Goal: Find specific page/section: Find specific page/section

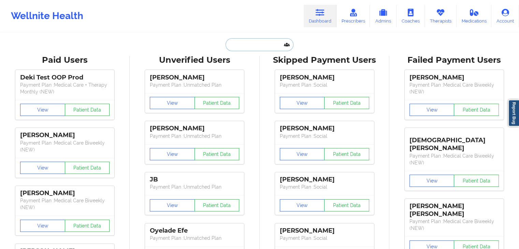
click at [263, 48] on input "text" at bounding box center [260, 44] width 68 height 13
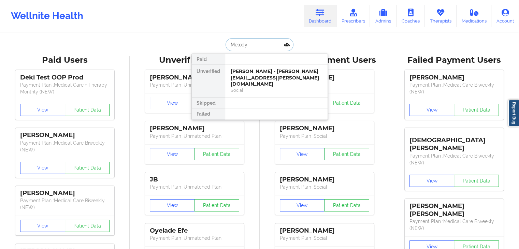
type input "Melody"
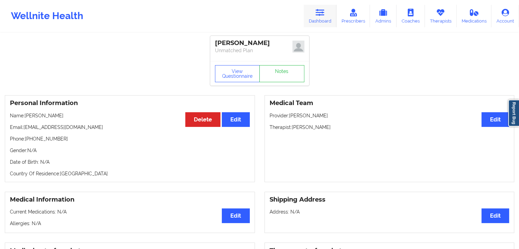
click at [313, 11] on link "Dashboard" at bounding box center [320, 16] width 33 height 23
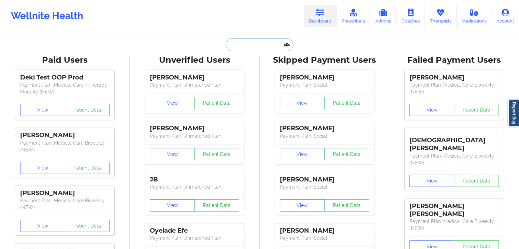
click at [269, 42] on input "text" at bounding box center [260, 44] width 68 height 13
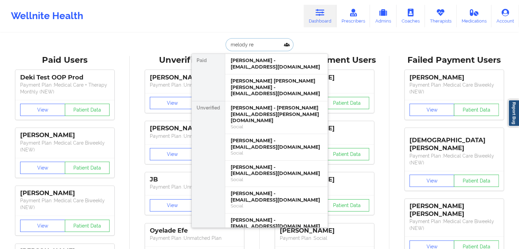
type input "[PERSON_NAME]"
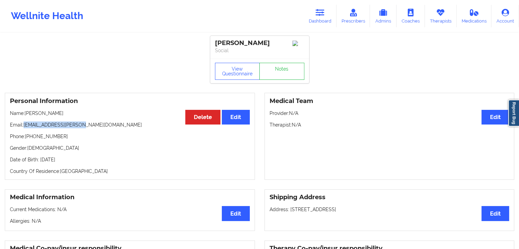
drag, startPoint x: 25, startPoint y: 127, endPoint x: 83, endPoint y: 126, distance: 58.0
click at [83, 126] on p "Email: [EMAIL_ADDRESS][PERSON_NAME][DOMAIN_NAME]" at bounding box center [130, 124] width 240 height 7
copy p "[EMAIL_ADDRESS][PERSON_NAME][DOMAIN_NAME]"
click at [239, 179] on div "Personal Information Edit Delete Name: [PERSON_NAME] Email: [EMAIL_ADDRESS][PER…" at bounding box center [130, 136] width 250 height 87
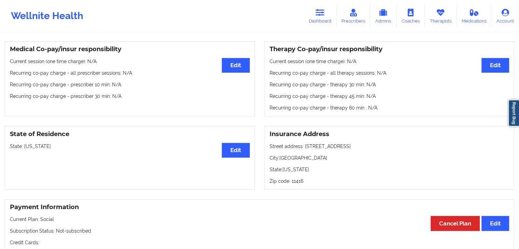
scroll to position [259, 0]
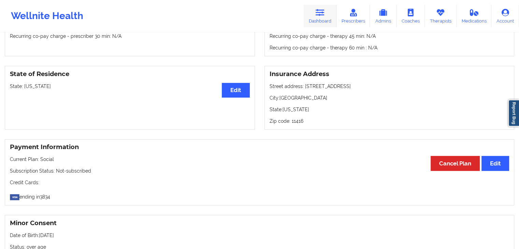
click at [319, 9] on icon at bounding box center [320, 13] width 9 height 8
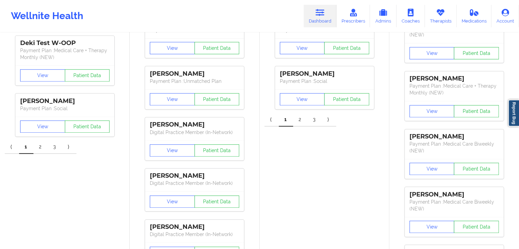
scroll to position [14, 0]
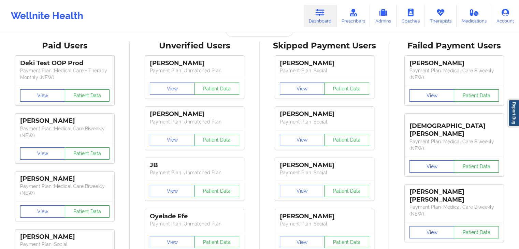
click at [256, 32] on div "Wellnite Health Dashboard Prescribers Admins Coaches Therapists Medications Acc…" at bounding box center [259, 16] width 519 height 32
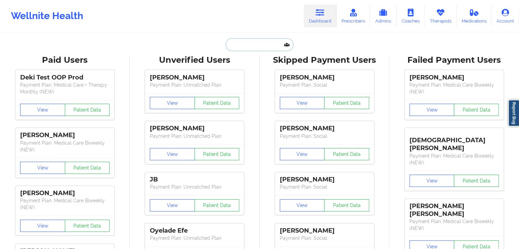
click at [257, 42] on input "text" at bounding box center [260, 44] width 68 height 13
type input "l"
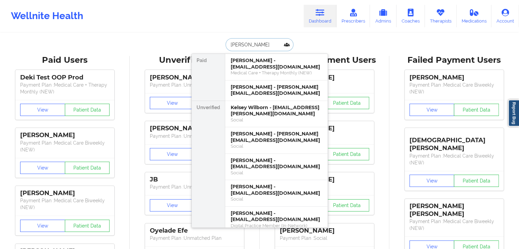
type input "[PERSON_NAME]"
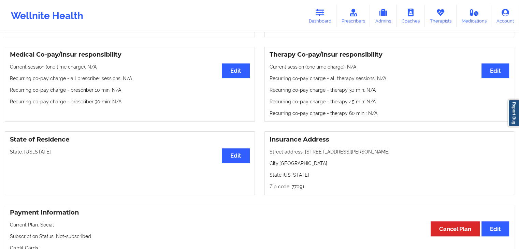
scroll to position [138, 0]
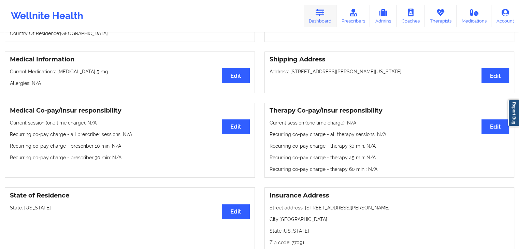
click at [319, 22] on link "Dashboard" at bounding box center [320, 16] width 33 height 23
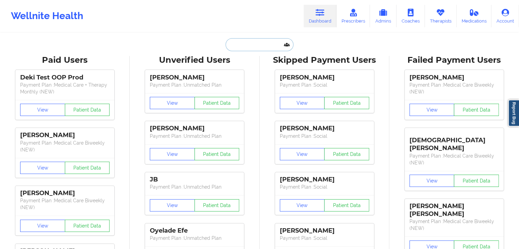
click at [242, 46] on input "text" at bounding box center [260, 44] width 68 height 13
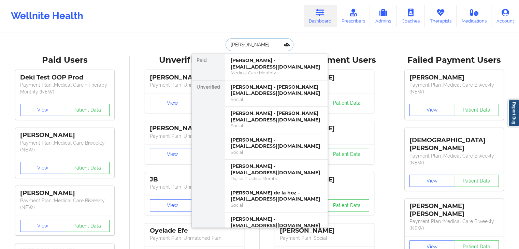
type input "[PERSON_NAME]"
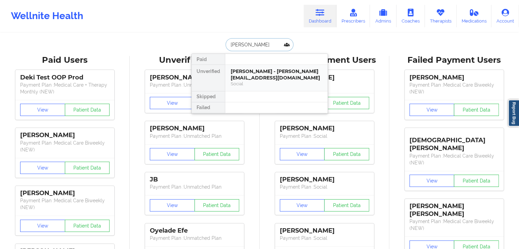
click at [254, 87] on div "[PERSON_NAME] - [PERSON_NAME][EMAIL_ADDRESS][DOMAIN_NAME] Social" at bounding box center [276, 78] width 102 height 26
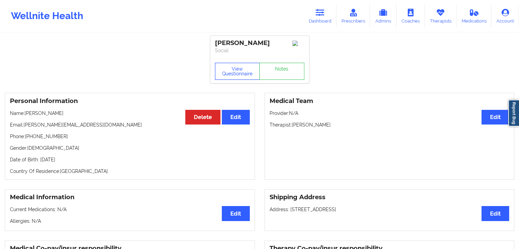
click at [242, 71] on button "View Questionnaire" at bounding box center [237, 71] width 45 height 17
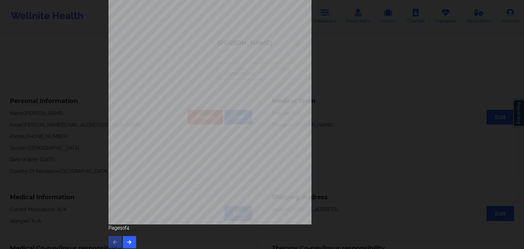
scroll to position [76, 0]
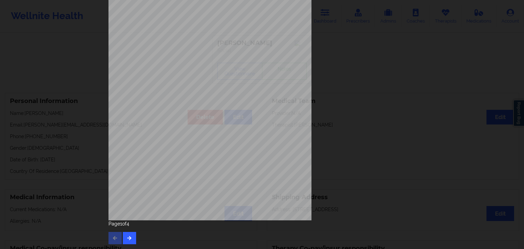
click at [135, 243] on div "Page 1 of 4" at bounding box center [261, 232] width 307 height 24
click at [131, 240] on button "button" at bounding box center [129, 238] width 13 height 12
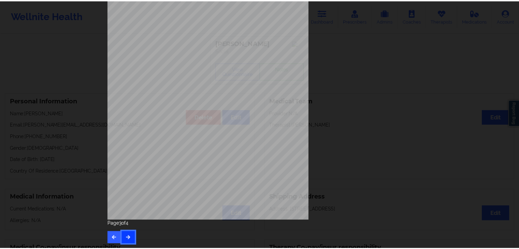
scroll to position [0, 0]
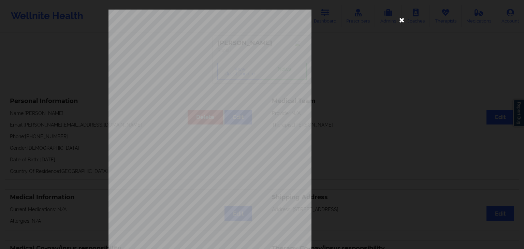
click at [399, 18] on icon at bounding box center [401, 19] width 11 height 11
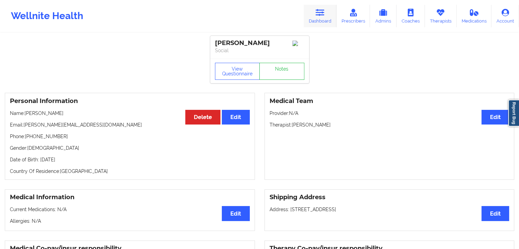
click at [328, 19] on link "Dashboard" at bounding box center [320, 16] width 33 height 23
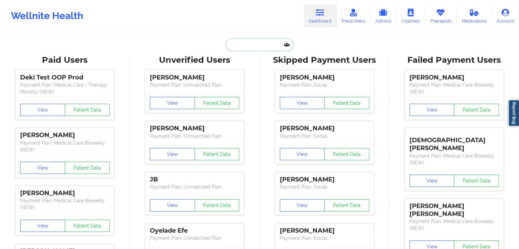
click at [252, 40] on input "text" at bounding box center [260, 44] width 68 height 13
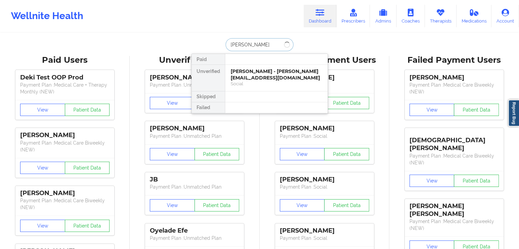
type input "[PERSON_NAME]"
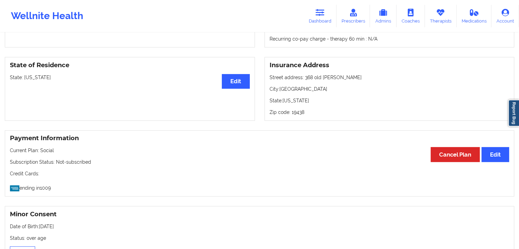
scroll to position [271, 0]
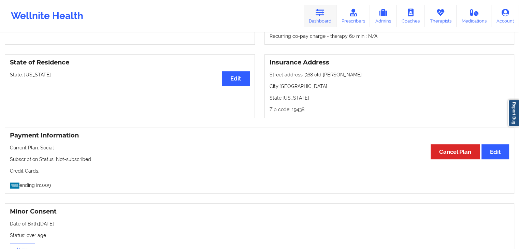
click at [321, 16] on icon at bounding box center [320, 13] width 9 height 8
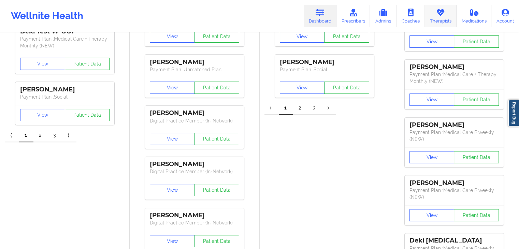
click at [440, 13] on icon at bounding box center [440, 13] width 9 height 8
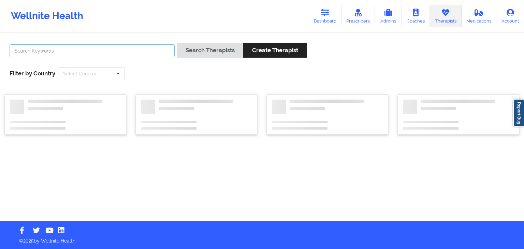
click at [100, 55] on input "text" at bounding box center [92, 50] width 165 height 13
type input "[PERSON_NAME]"
click at [177, 43] on button "Search Therapists" at bounding box center [210, 50] width 66 height 15
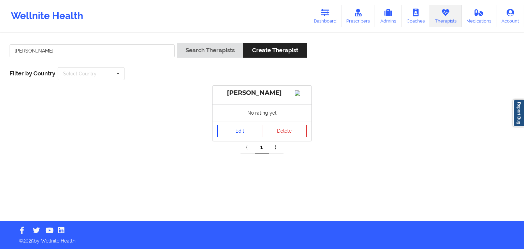
click at [238, 137] on link "Edit" at bounding box center [239, 131] width 45 height 12
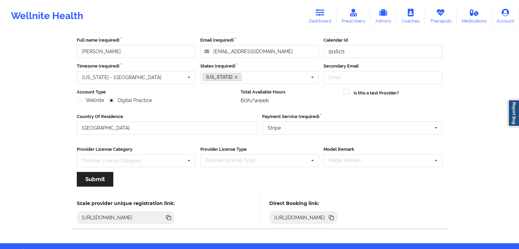
scroll to position [57, 0]
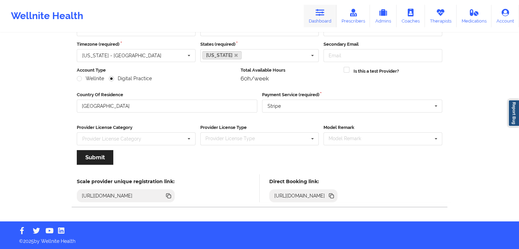
drag, startPoint x: 317, startPoint y: 13, endPoint x: 338, endPoint y: 22, distance: 22.8
click at [317, 13] on icon at bounding box center [320, 13] width 9 height 8
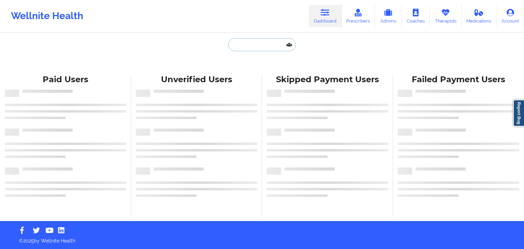
click at [243, 51] on input "text" at bounding box center [262, 44] width 68 height 13
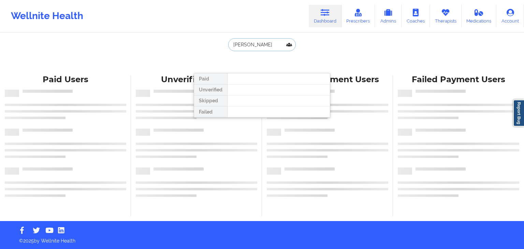
type input "nimita"
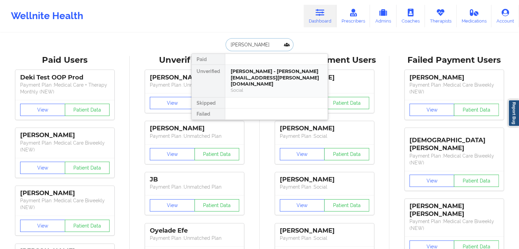
click at [243, 87] on div "Social" at bounding box center [276, 90] width 91 height 6
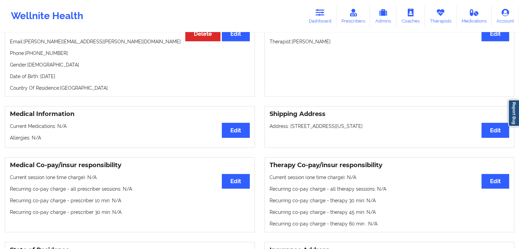
scroll to position [78, 0]
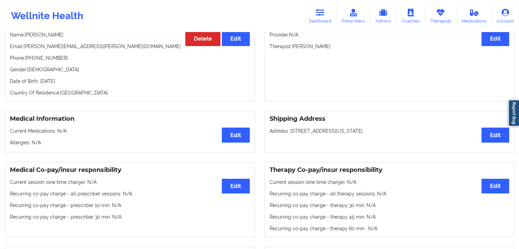
click at [238, 87] on div "Personal Information Edit Delete Name: Nimita Mittra Email: nimita.mittra@gmail…" at bounding box center [130, 57] width 250 height 87
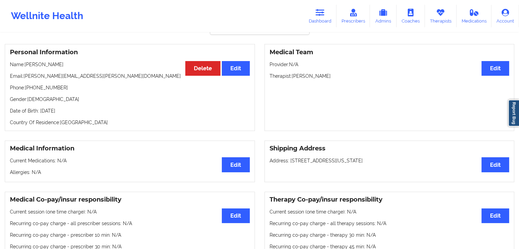
scroll to position [0, 0]
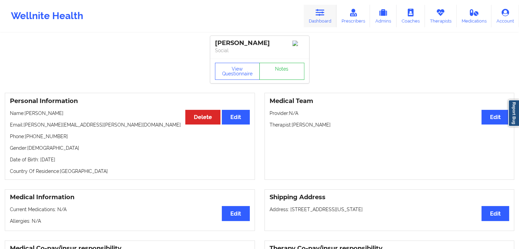
click at [321, 14] on icon at bounding box center [320, 13] width 9 height 8
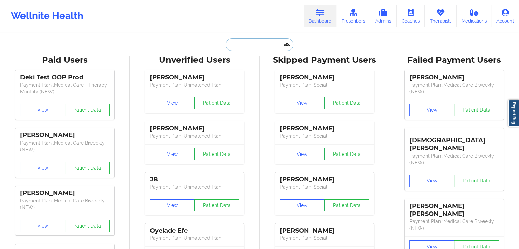
click at [241, 46] on input "text" at bounding box center [260, 44] width 68 height 13
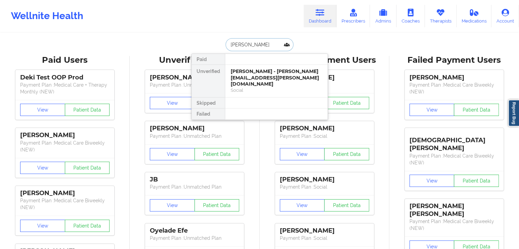
type input "[PERSON_NAME]"
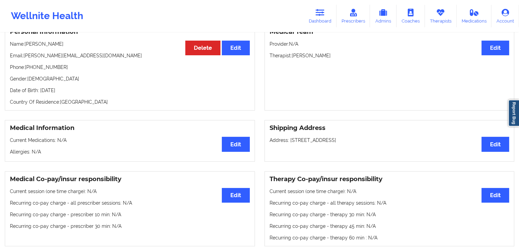
scroll to position [70, 0]
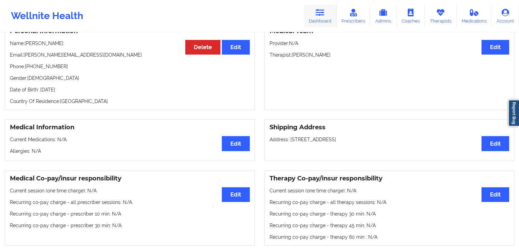
click at [321, 17] on link "Dashboard" at bounding box center [320, 16] width 33 height 23
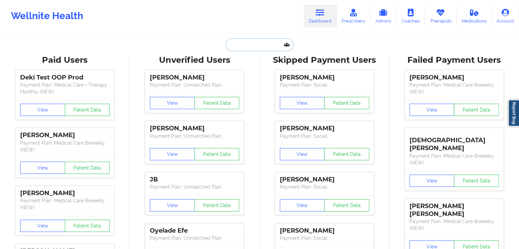
click at [234, 41] on input "text" at bounding box center [260, 44] width 68 height 13
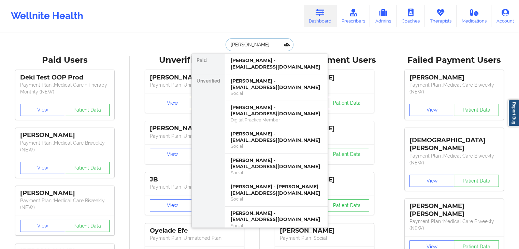
type input "andrea ramirez"
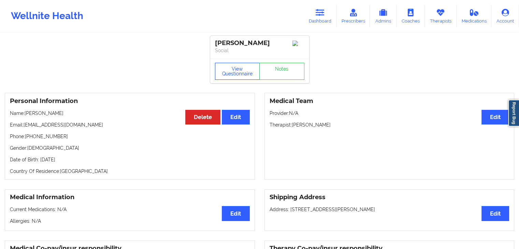
click at [242, 70] on button "View Questionnaire" at bounding box center [237, 71] width 45 height 17
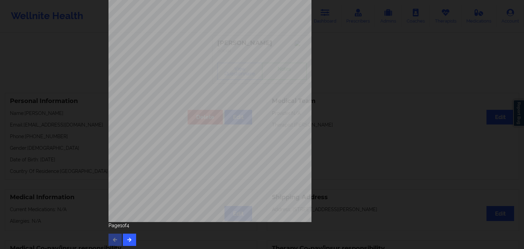
scroll to position [76, 0]
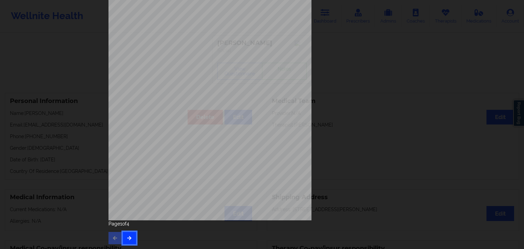
click at [126, 233] on button "button" at bounding box center [129, 238] width 13 height 12
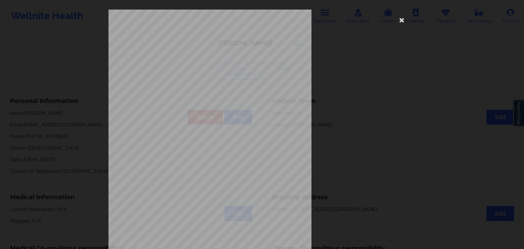
click at [202, 190] on span "have been moving a lot more than usual" at bounding box center [214, 191] width 64 height 4
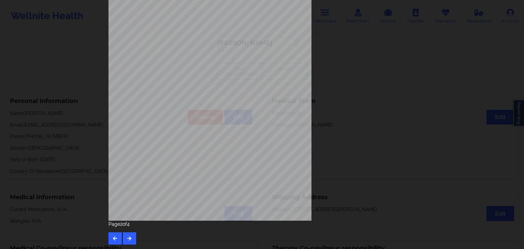
scroll to position [76, 0]
click at [125, 234] on button "button" at bounding box center [129, 238] width 13 height 12
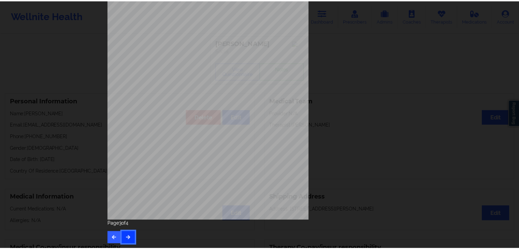
scroll to position [0, 0]
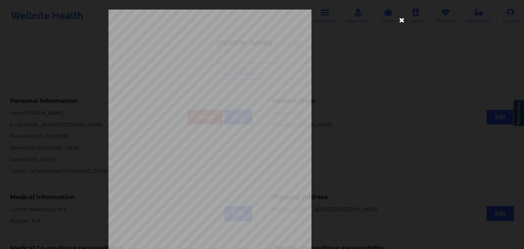
click at [401, 21] on icon at bounding box center [401, 19] width 11 height 11
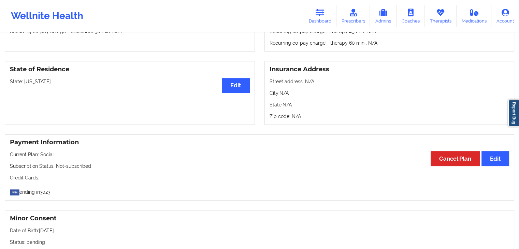
scroll to position [156, 0]
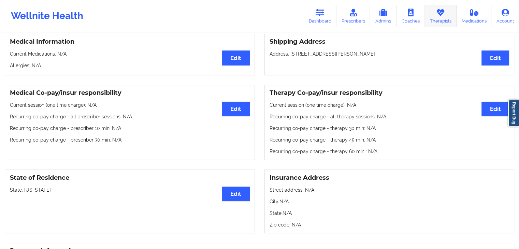
click at [439, 18] on link "Therapists" at bounding box center [441, 16] width 32 height 23
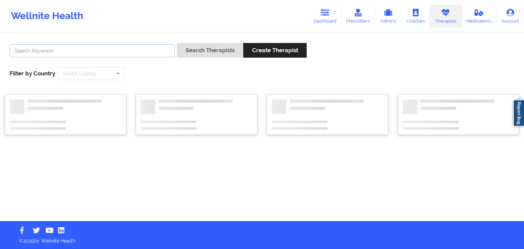
click at [86, 51] on input "text" at bounding box center [92, 50] width 165 height 13
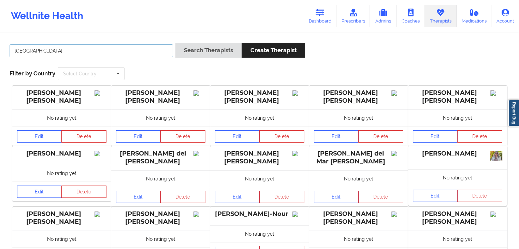
type input "glendale"
click at [175, 43] on button "Search Therapists" at bounding box center [208, 50] width 66 height 15
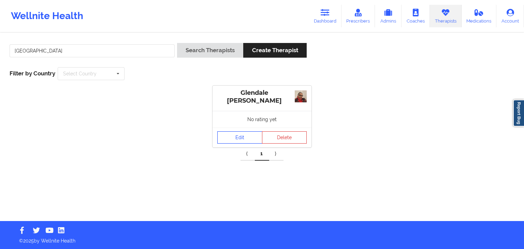
click at [249, 137] on link "Edit" at bounding box center [239, 137] width 45 height 12
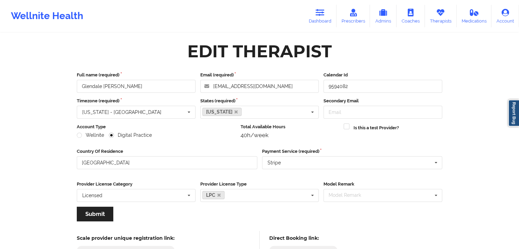
scroll to position [57, 0]
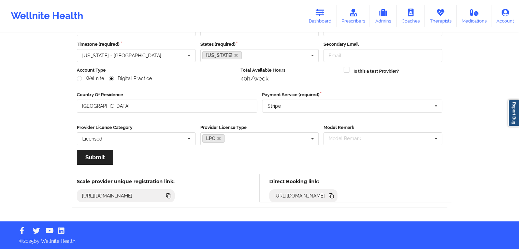
click at [334, 196] on icon at bounding box center [331, 196] width 3 height 3
click at [330, 17] on link "Dashboard" at bounding box center [320, 16] width 33 height 23
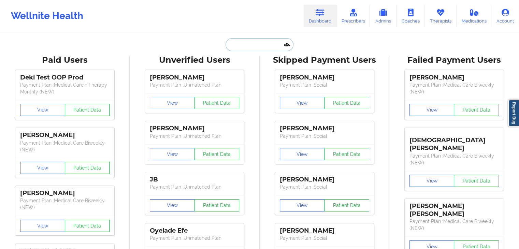
click at [258, 46] on input "text" at bounding box center [260, 44] width 68 height 13
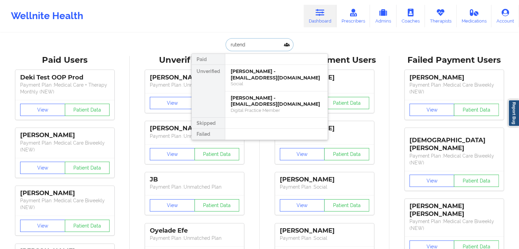
type input "rutendo"
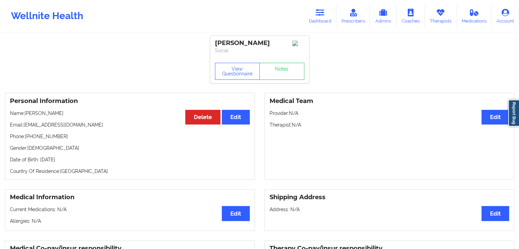
drag, startPoint x: 59, startPoint y: 114, endPoint x: 26, endPoint y: 112, distance: 33.5
click at [26, 112] on p "Name: Rutendo Mujaji" at bounding box center [130, 113] width 240 height 7
copy p "Rutendo Mujaji"
click at [312, 140] on div "Medical Team Edit Provider: N/A Therapist: N/A" at bounding box center [389, 136] width 250 height 87
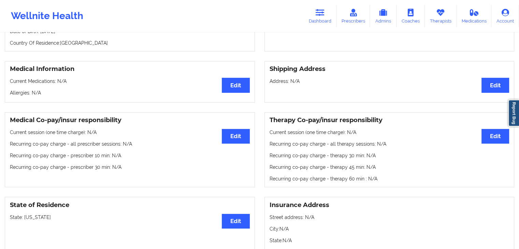
scroll to position [136, 0]
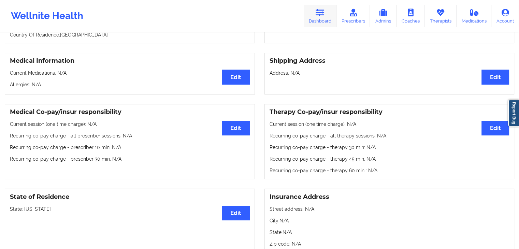
click at [323, 14] on icon at bounding box center [320, 13] width 9 height 8
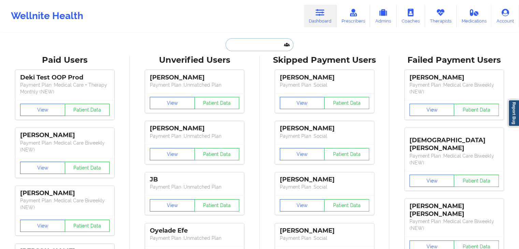
click at [269, 45] on input "text" at bounding box center [260, 44] width 68 height 13
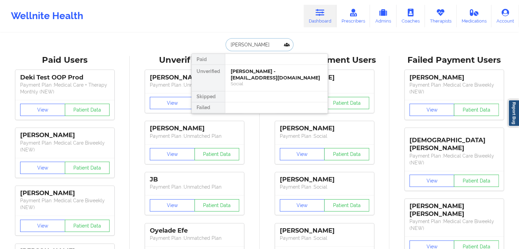
type input "andrea mart"
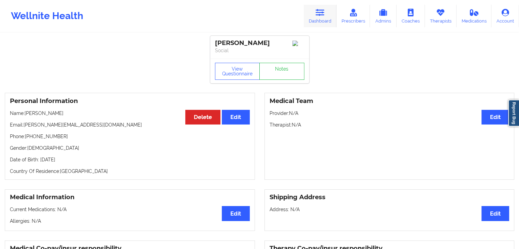
click at [324, 12] on icon at bounding box center [320, 13] width 9 height 8
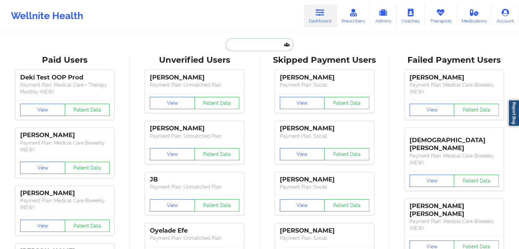
click at [234, 42] on input "text" at bounding box center [260, 44] width 68 height 13
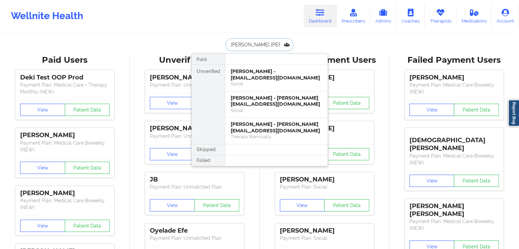
type input "andrea ram"
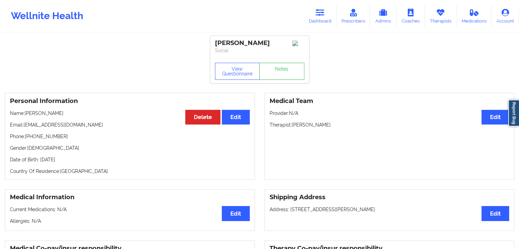
drag, startPoint x: 518, startPoint y: 61, endPoint x: 520, endPoint y: 157, distance: 96.6
click at [519, 157] on html "Wellnite Health Dashboard Prescribers Admins Coaches Therapists Medications Acc…" at bounding box center [259, 124] width 519 height 249
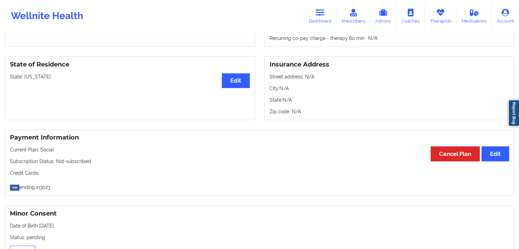
scroll to position [223, 0]
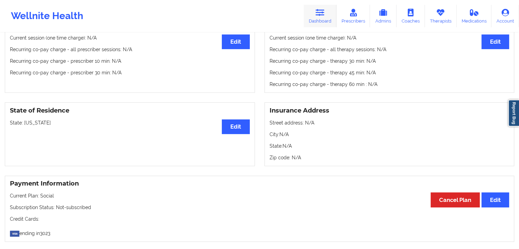
click at [320, 21] on link "Dashboard" at bounding box center [320, 16] width 33 height 23
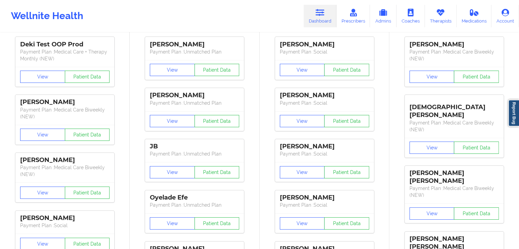
scroll to position [5, 0]
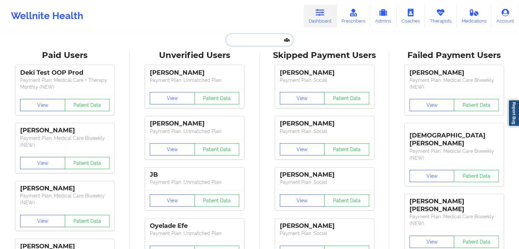
click at [230, 37] on input "text" at bounding box center [260, 39] width 68 height 13
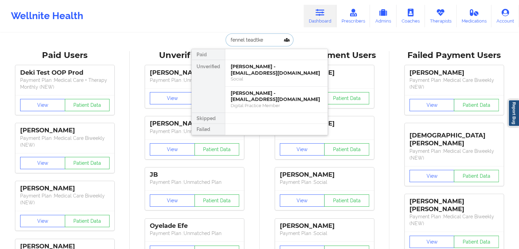
type input "fennel teadtke"
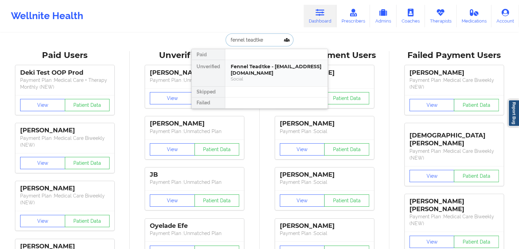
click at [256, 75] on div "Fennel Teadtke - teadtkef@aks-eng.com" at bounding box center [276, 69] width 91 height 13
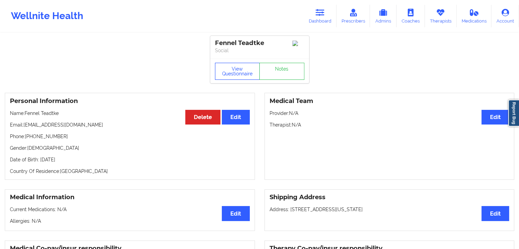
click at [243, 76] on button "View Questionnaire" at bounding box center [237, 71] width 45 height 17
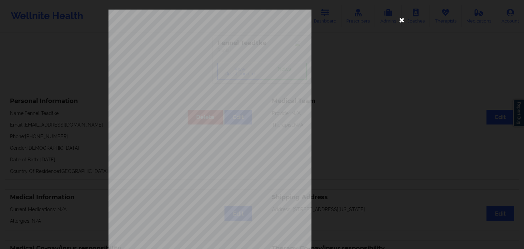
click at [396, 16] on icon at bounding box center [401, 19] width 11 height 11
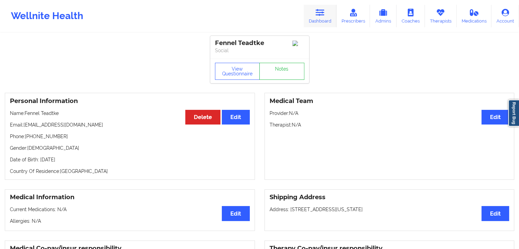
click at [322, 12] on icon at bounding box center [320, 13] width 9 height 8
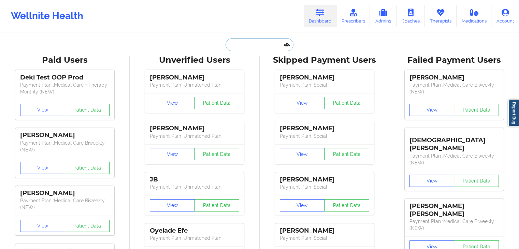
click at [254, 46] on input "text" at bounding box center [260, 44] width 68 height 13
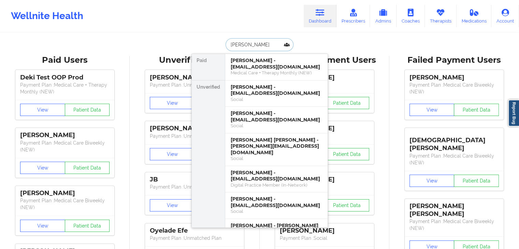
type input "stephen j duga"
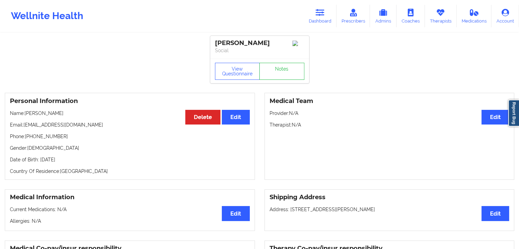
scroll to position [218, 0]
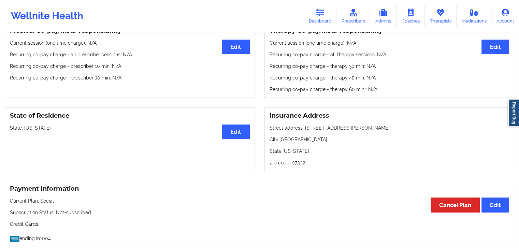
click at [354, 103] on div "Medical Co-pay/insur responsibility Edit Current session (one time charge): N/A…" at bounding box center [259, 60] width 519 height 85
